Goal: Task Accomplishment & Management: Use online tool/utility

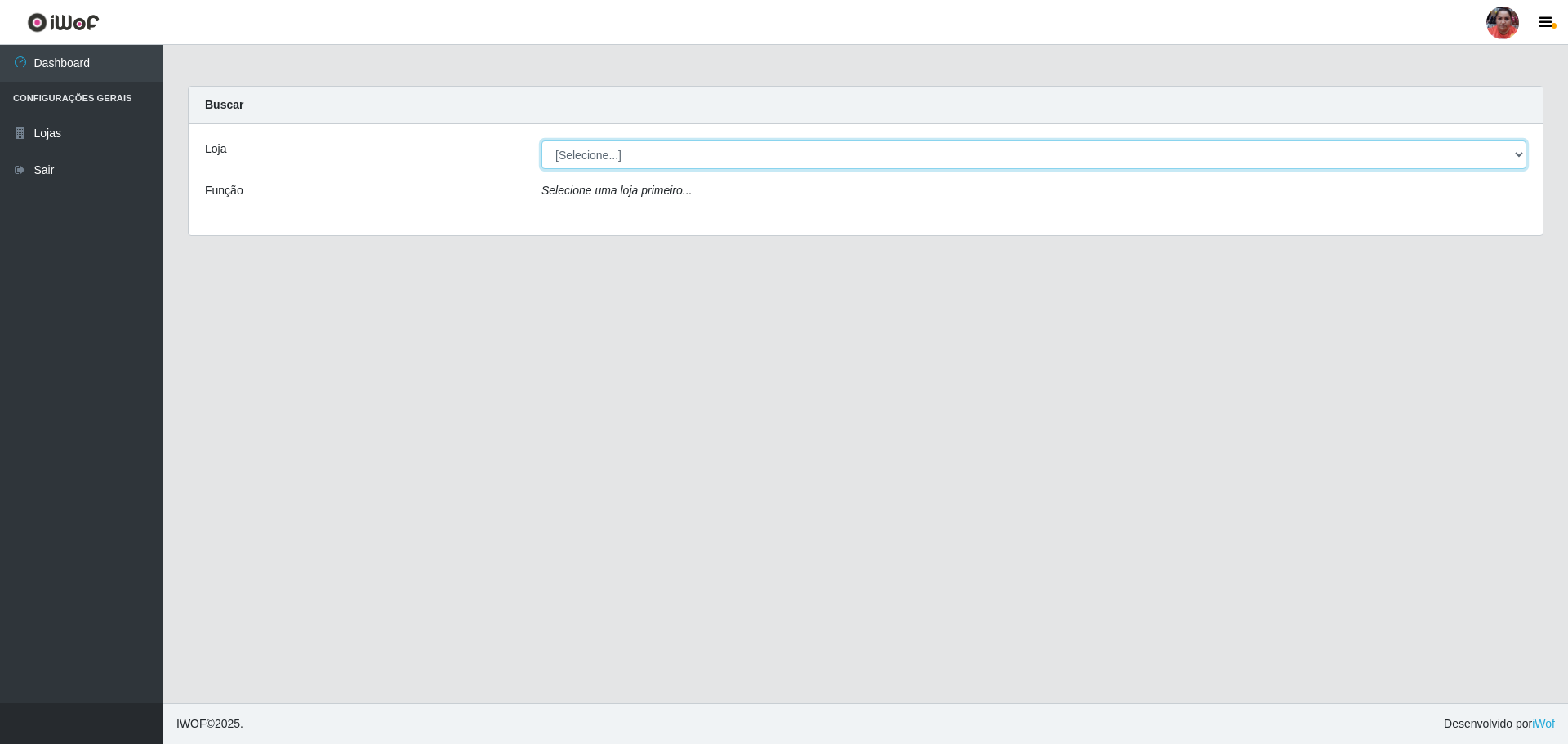
click at [1520, 156] on select "[Selecione...] Mar Vermelho - Loja 05" at bounding box center [1034, 154] width 985 height 28
select select "252"
click at [542, 141] on select "[Selecione...] Mar Vermelho - Loja 05" at bounding box center [1034, 154] width 985 height 28
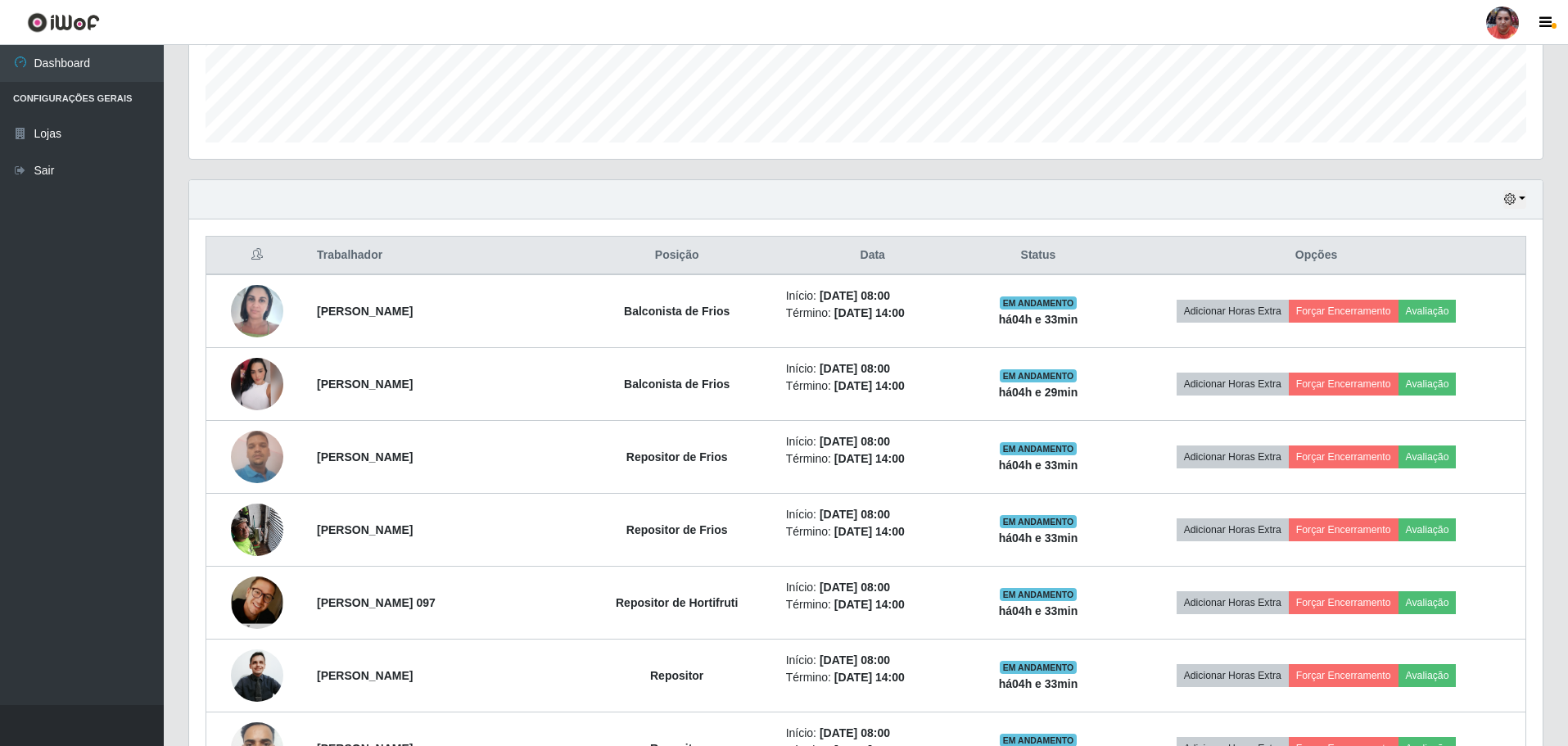
scroll to position [436, 0]
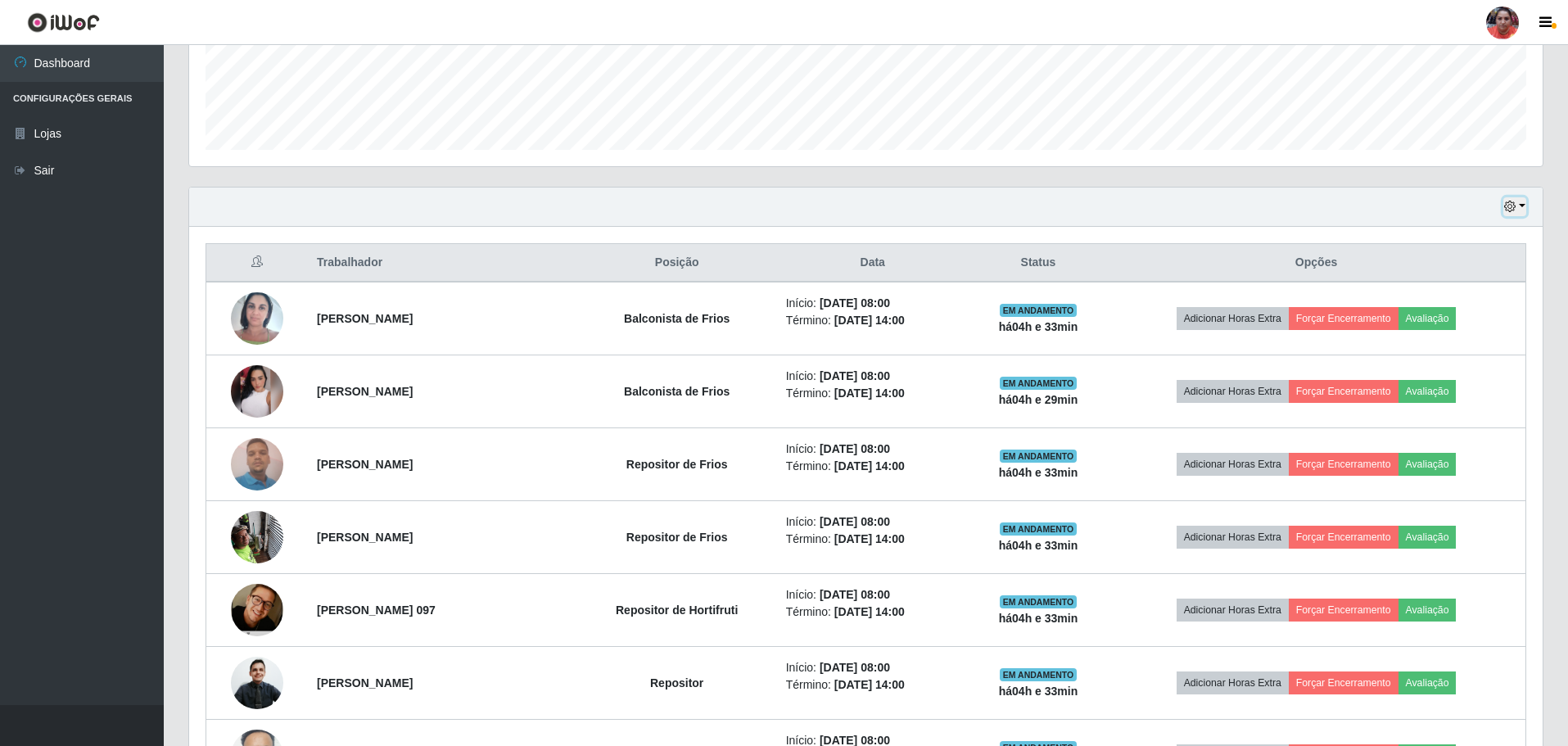
click at [1519, 205] on button "button" at bounding box center [1514, 207] width 23 height 19
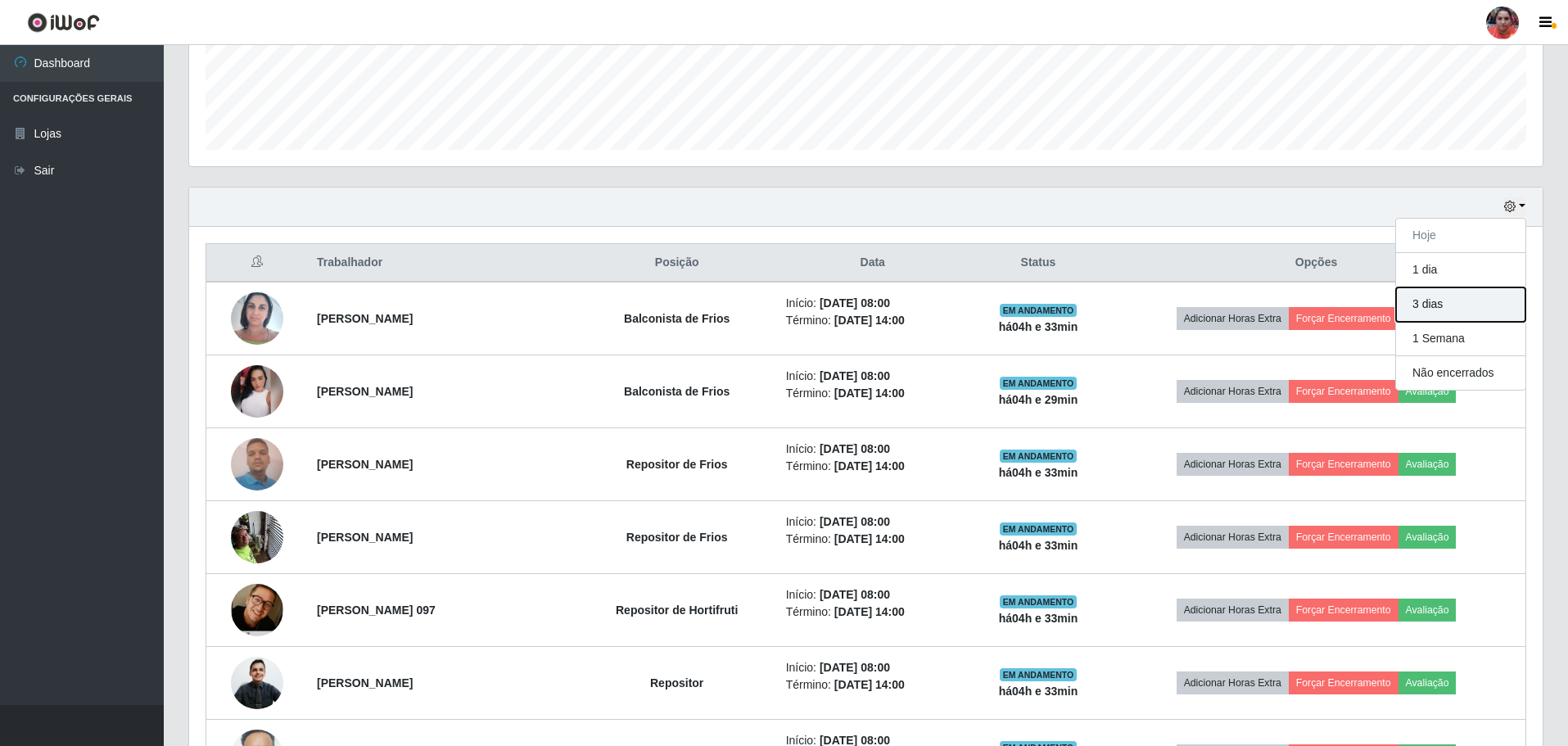
click at [1485, 301] on button "3 dias" at bounding box center [1460, 304] width 129 height 34
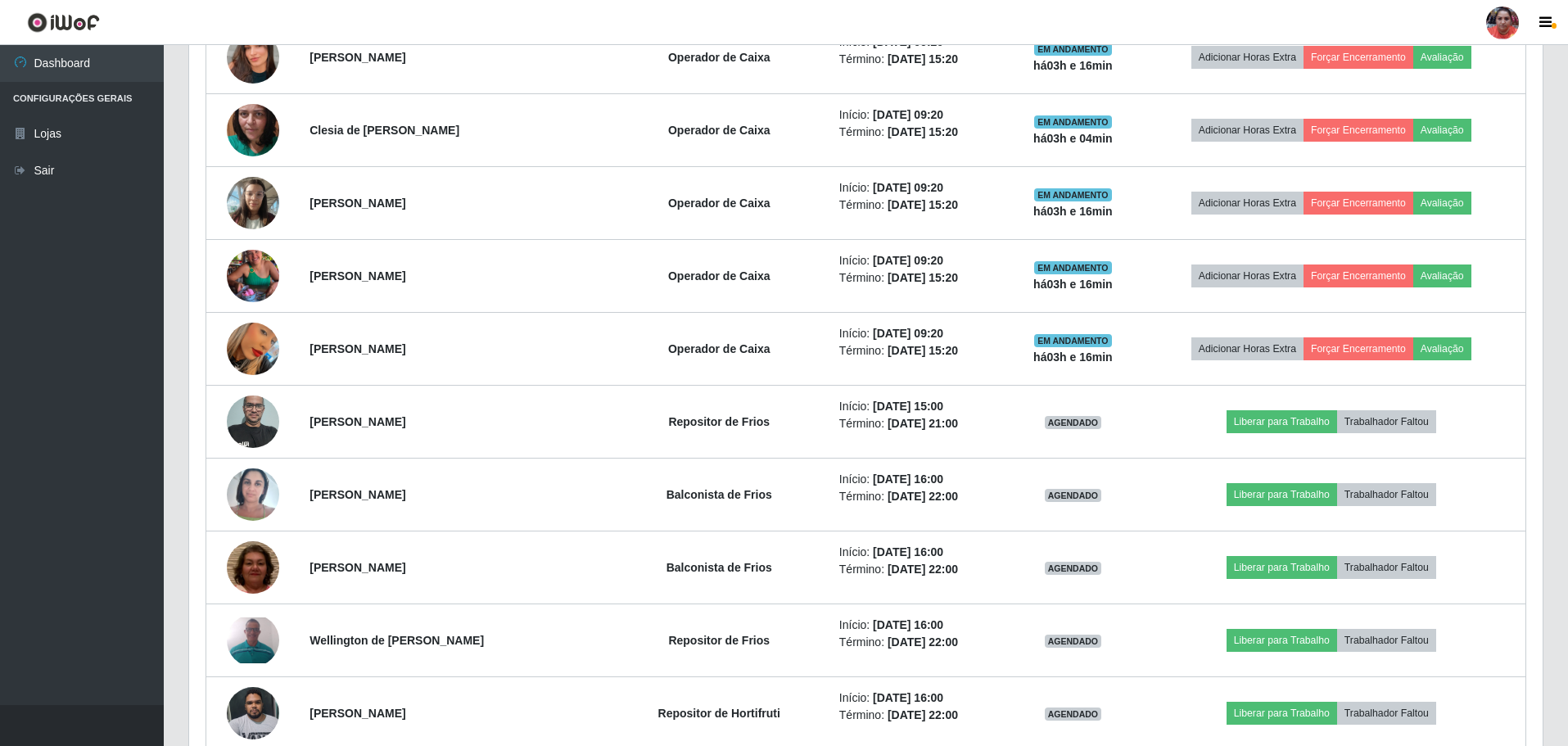
scroll to position [1305, 0]
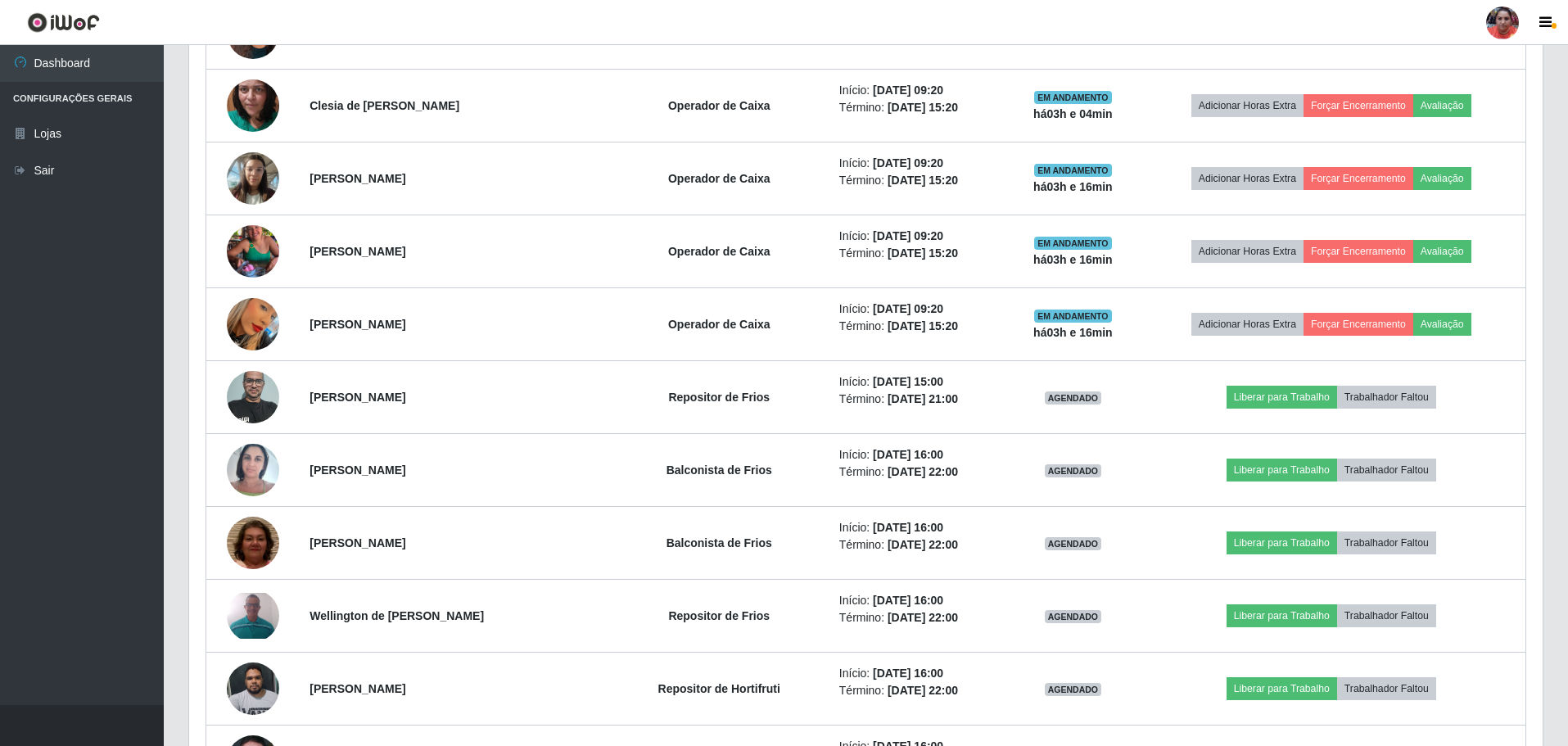
drag, startPoint x: 1571, startPoint y: 173, endPoint x: 1269, endPoint y: 12, distance: 342.2
click at [1269, 12] on header "Perfil Alterar Senha Sair" at bounding box center [784, 23] width 1568 height 45
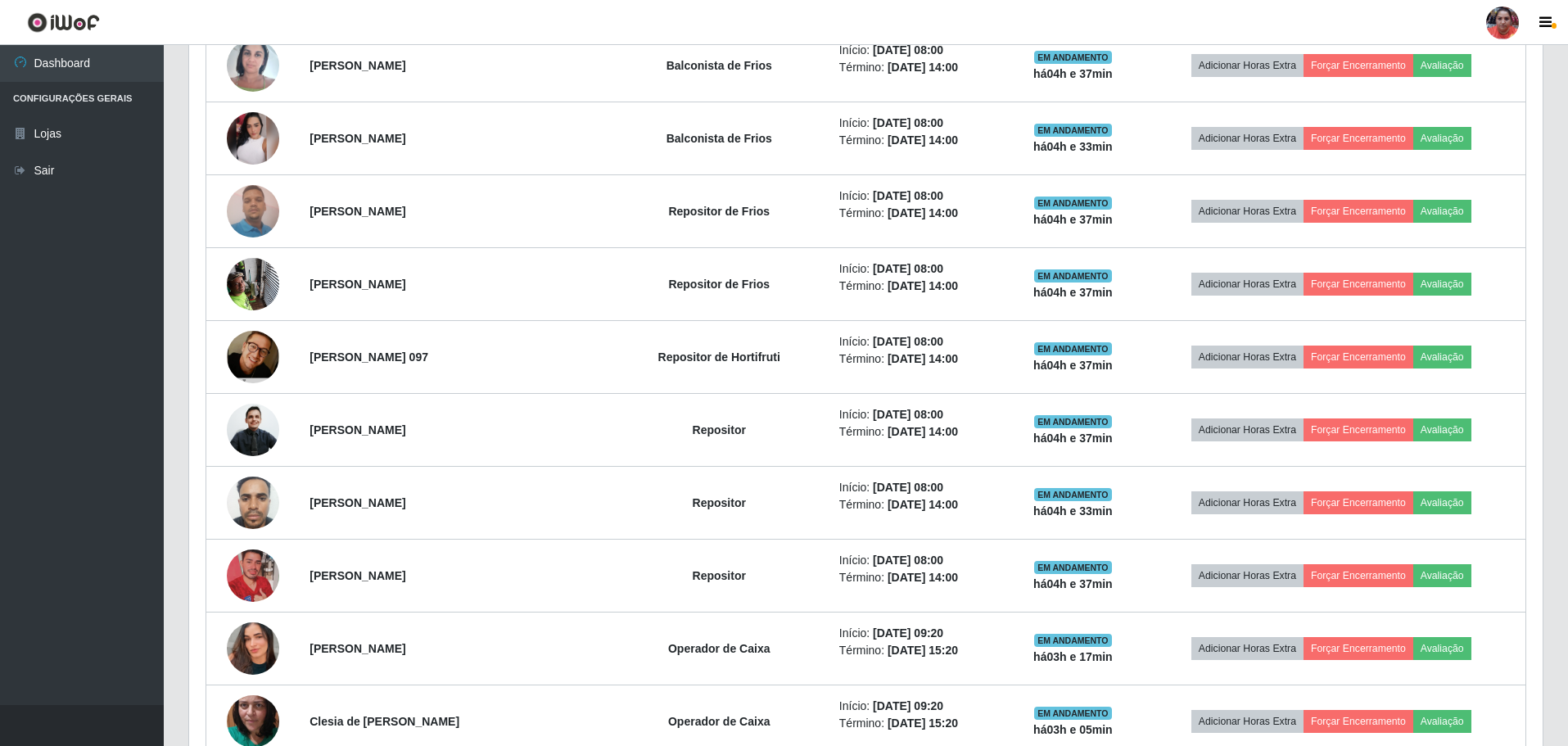
scroll to position [616, 0]
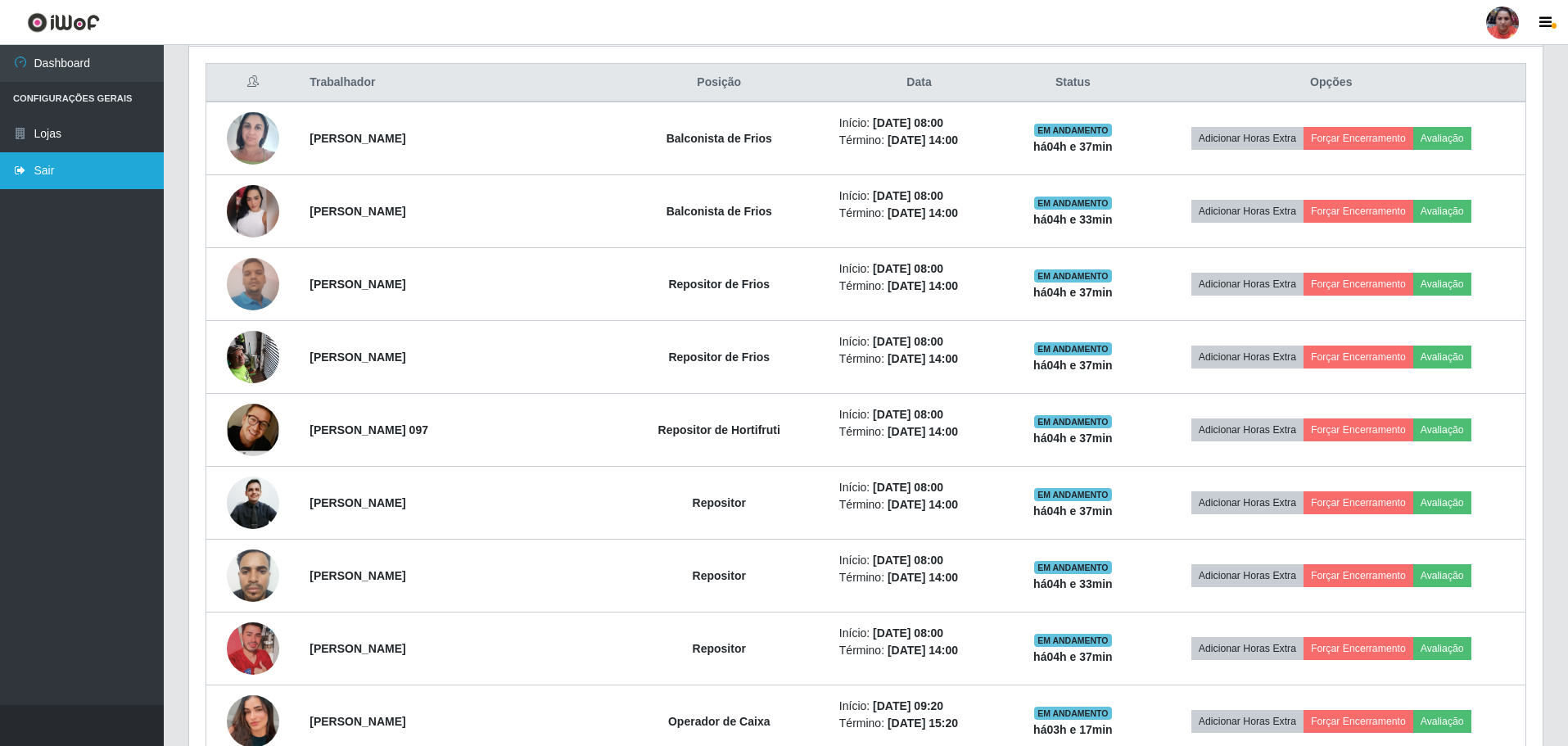
click at [87, 163] on link "Sair" at bounding box center [81, 171] width 163 height 37
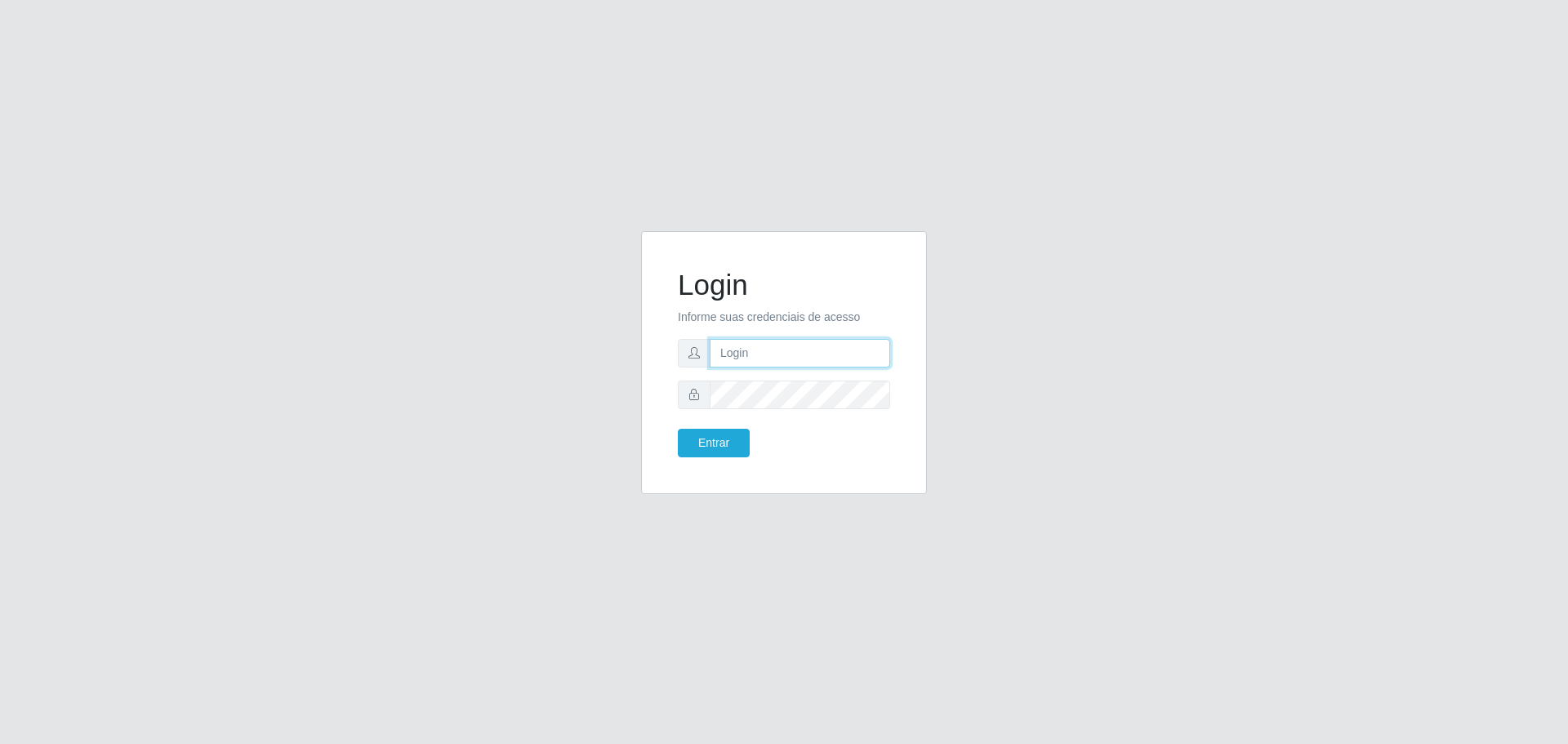
type input "[EMAIL_ADDRESS][DOMAIN_NAME]"
click at [722, 450] on button "Entrar" at bounding box center [714, 442] width 72 height 28
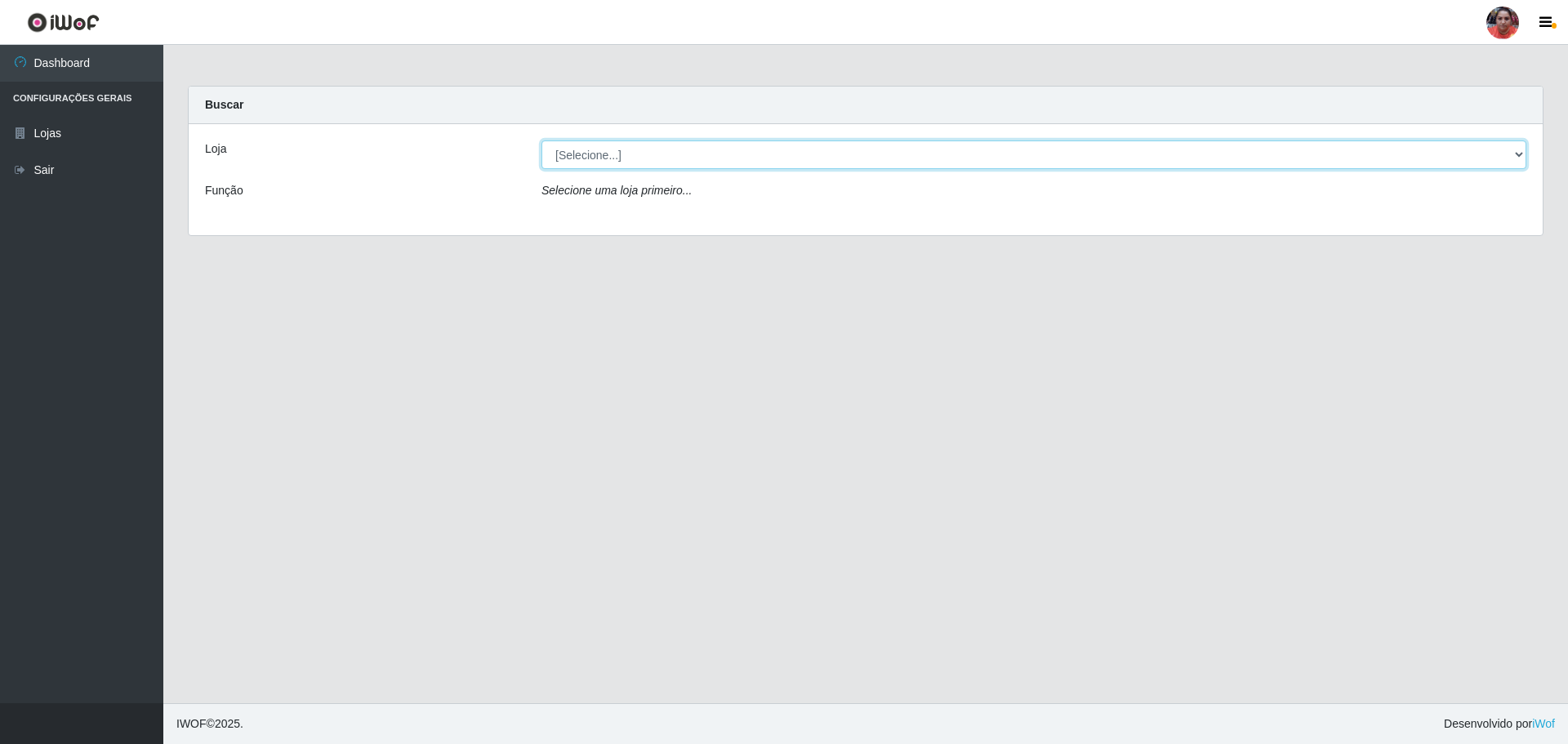
click at [1519, 156] on select "[Selecione...] Mar Vermelho - Loja 05" at bounding box center [1034, 154] width 985 height 28
select select "252"
click at [542, 141] on select "[Selecione...] Mar Vermelho - Loja 05" at bounding box center [1034, 154] width 985 height 28
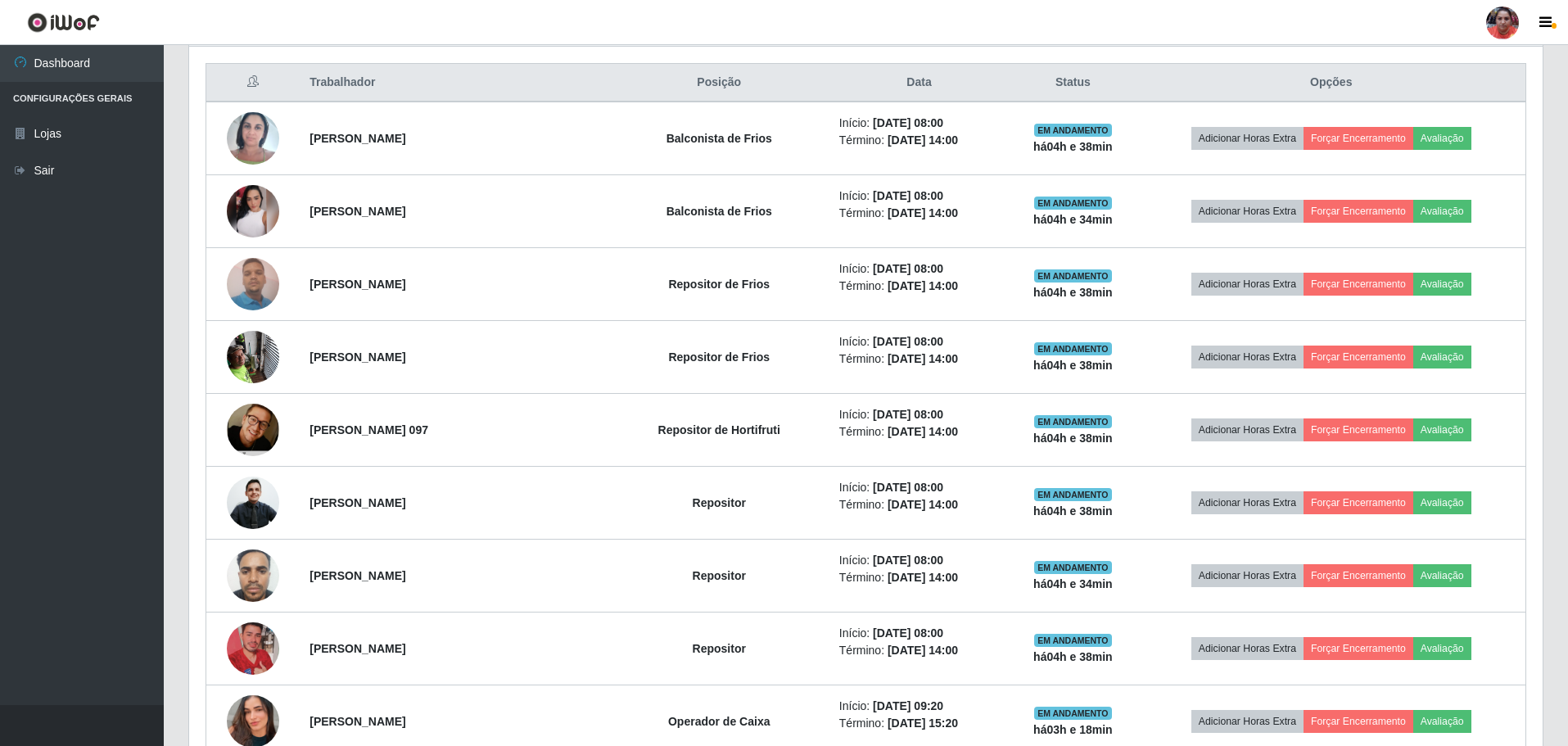
scroll to position [543, 0]
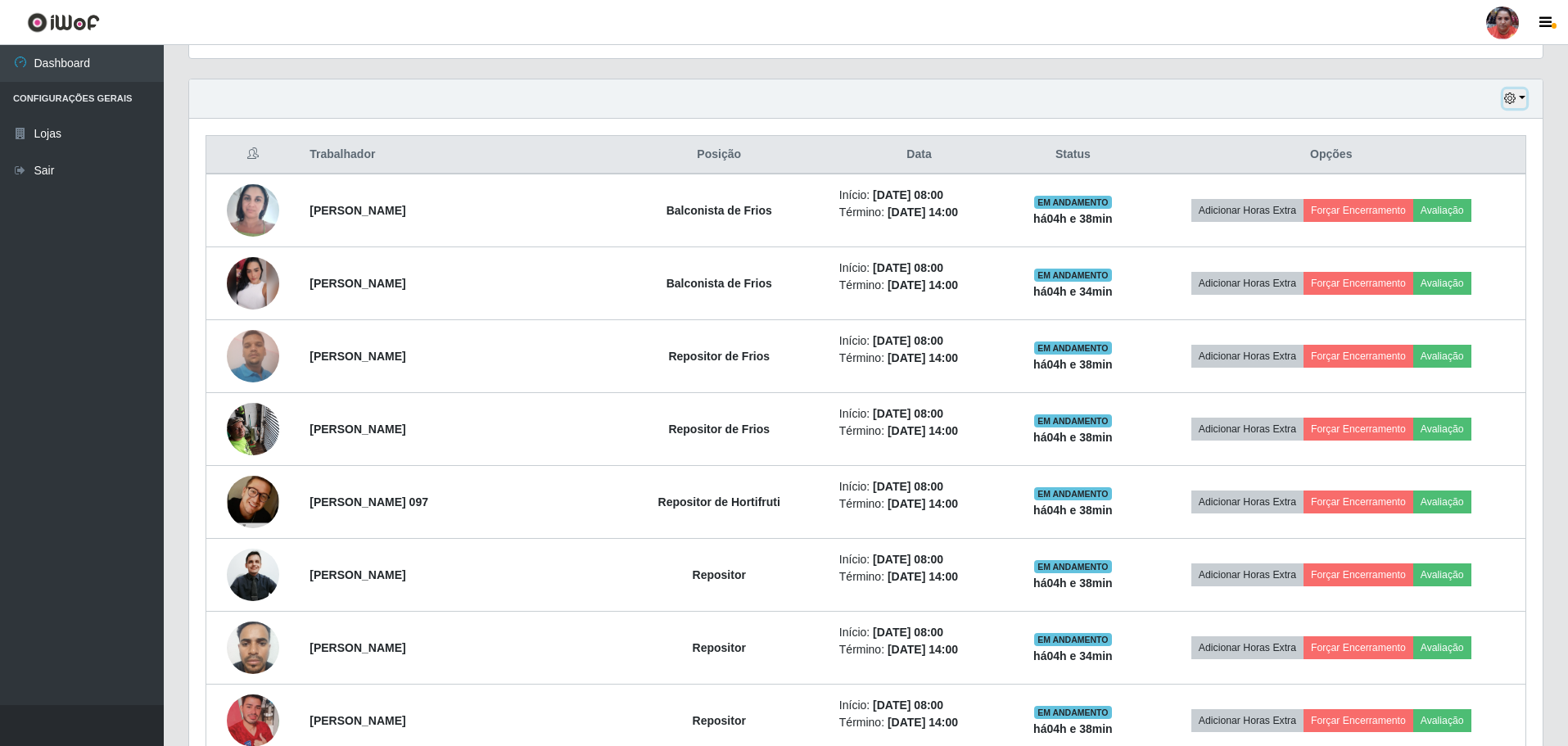
click at [1524, 97] on button "button" at bounding box center [1514, 98] width 23 height 19
click at [1482, 204] on button "3 dias" at bounding box center [1460, 196] width 129 height 34
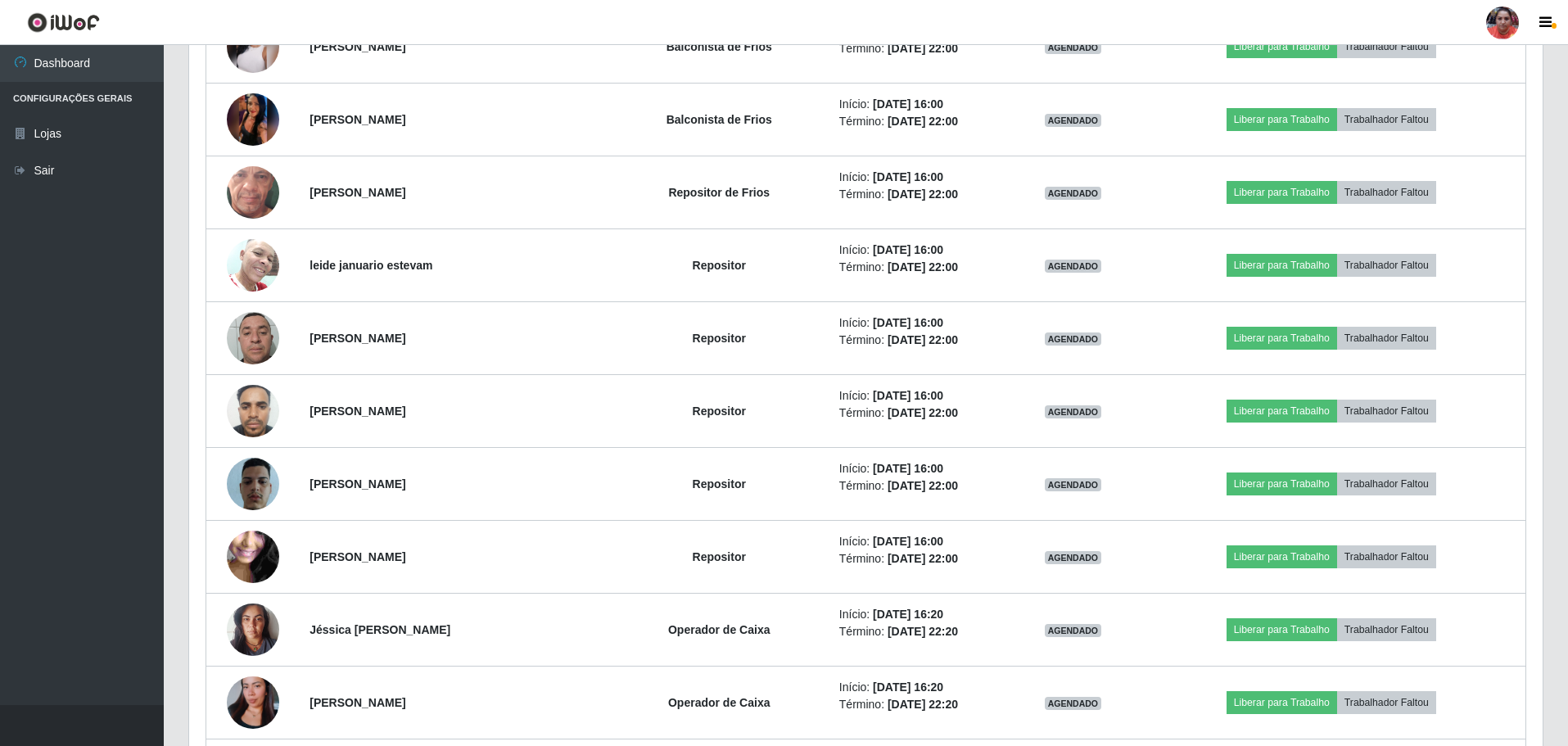
scroll to position [3527, 0]
